Goal: Check status: Check status

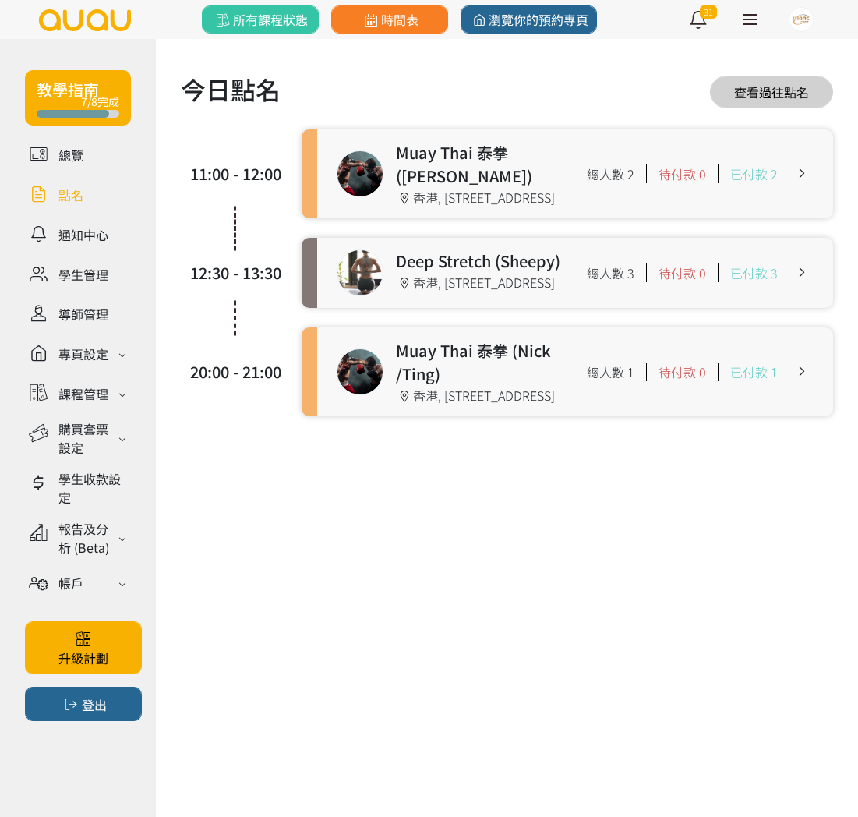
click at [359, 299] on link at bounding box center [575, 273] width 516 height 70
click at [449, 390] on link at bounding box center [575, 371] width 516 height 89
